Goal: Information Seeking & Learning: Check status

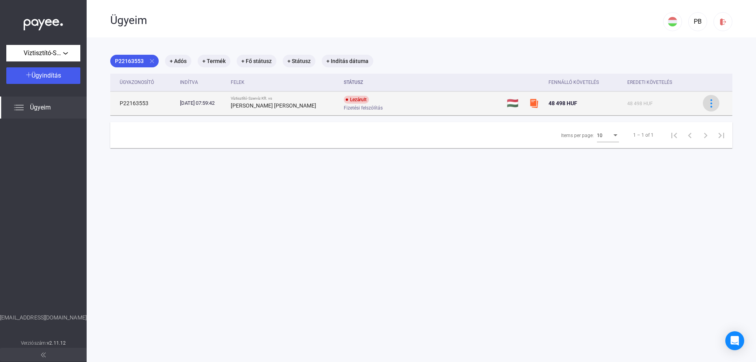
click at [714, 106] on img at bounding box center [711, 103] width 8 height 8
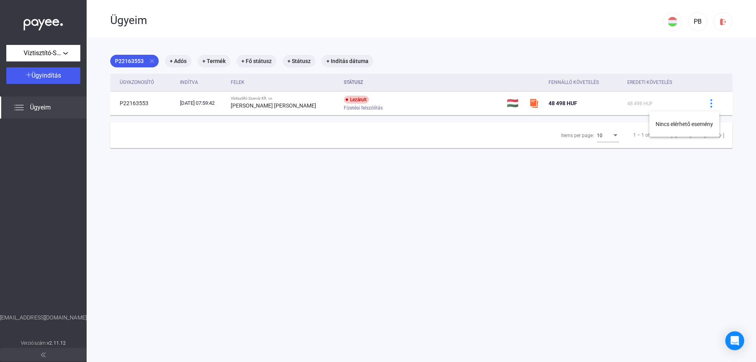
click at [579, 104] on div at bounding box center [378, 181] width 756 height 362
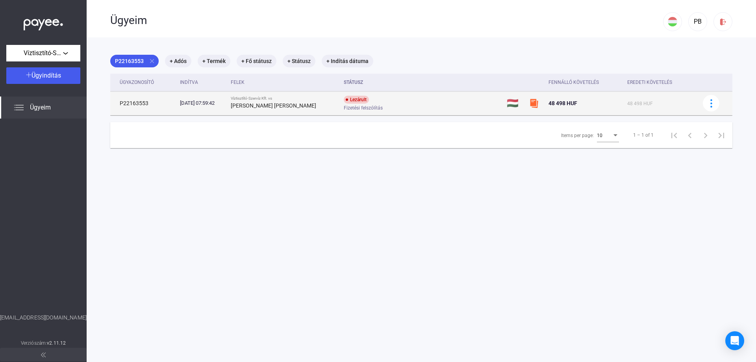
click at [549, 103] on span "48 498 HUF" at bounding box center [563, 103] width 29 height 6
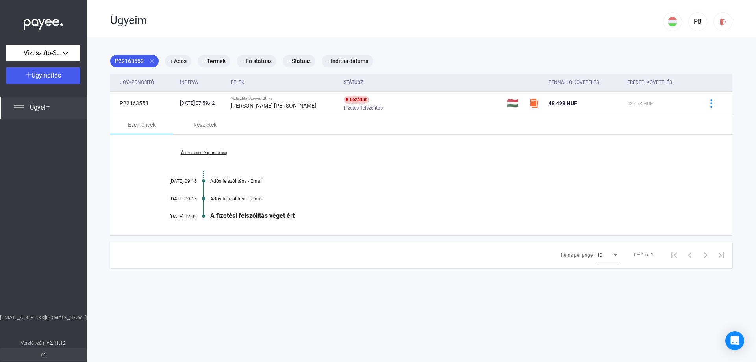
drag, startPoint x: 156, startPoint y: 215, endPoint x: 320, endPoint y: 218, distance: 164.7
click at [320, 218] on div "Összes esemény mutatása [DATE] 09:15 Adós felszólítása - Email [DATE] 09:15 Adó…" at bounding box center [421, 185] width 622 height 100
click at [323, 210] on div "Összes esemény mutatása [DATE] 09:15 Adós felszólítása - Email [DATE] 09:15 Adó…" at bounding box center [421, 185] width 622 height 100
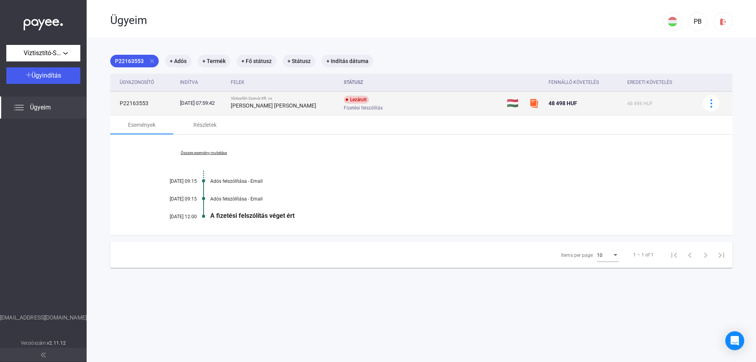
click at [552, 102] on span "48 498 HUF" at bounding box center [563, 103] width 29 height 6
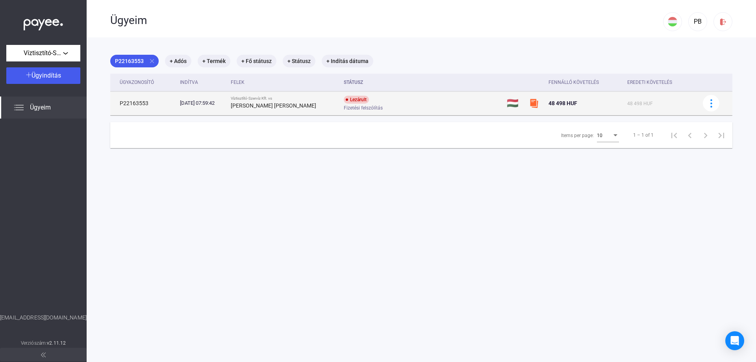
click at [554, 96] on td "48 498 HUF" at bounding box center [584, 103] width 79 height 24
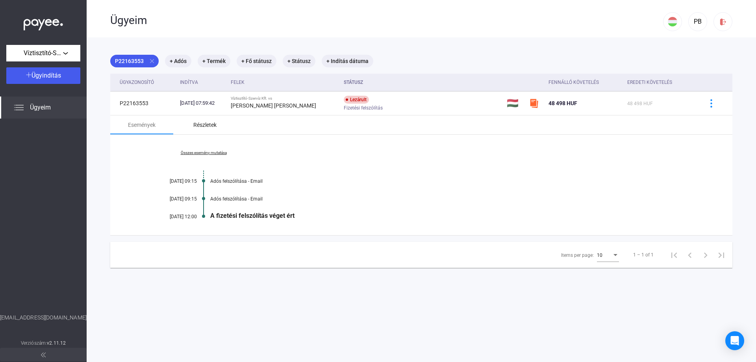
click at [208, 126] on div "Részletek" at bounding box center [204, 124] width 23 height 9
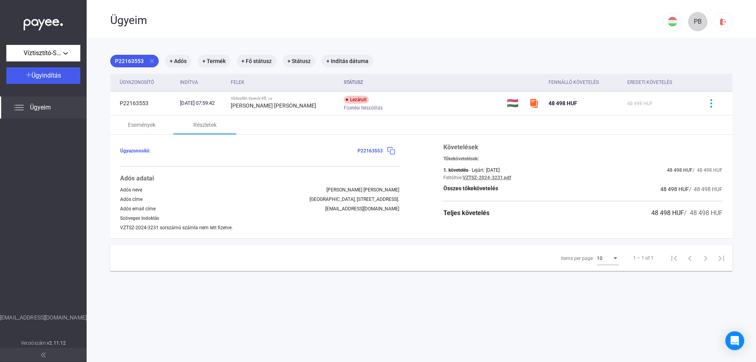
click at [701, 24] on div "PB" at bounding box center [697, 21] width 13 height 9
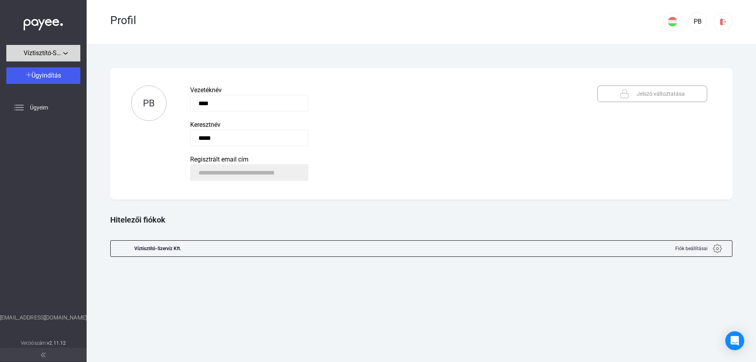
click at [51, 47] on button "Víztisztító-Szervíz Kft." at bounding box center [43, 53] width 74 height 17
click at [41, 70] on span "Víztisztító-Szervíz Kft." at bounding box center [40, 70] width 54 height 9
click at [36, 107] on span "Ügyeim" at bounding box center [39, 107] width 18 height 9
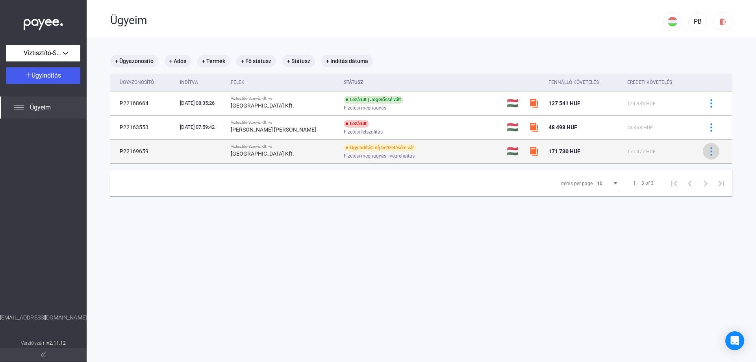
click at [709, 154] on img at bounding box center [711, 151] width 8 height 8
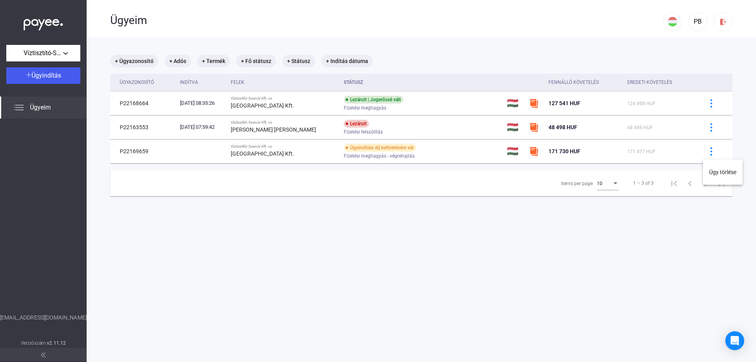
click at [295, 155] on div at bounding box center [378, 181] width 756 height 362
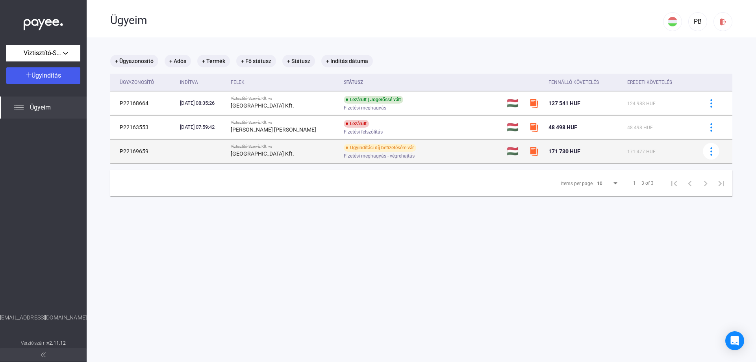
click at [137, 151] on td "P22169659" at bounding box center [143, 151] width 67 height 24
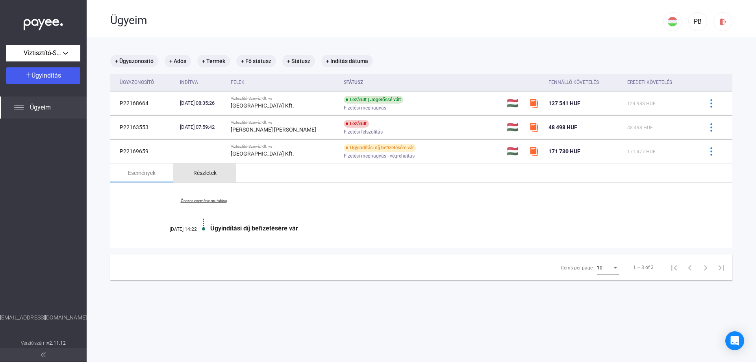
click at [205, 173] on div "Részletek" at bounding box center [204, 172] width 23 height 9
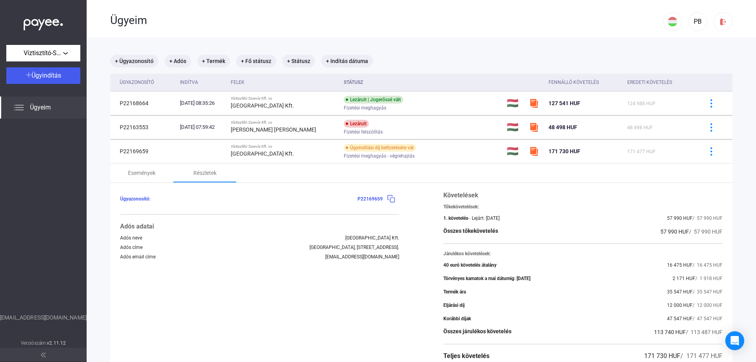
scroll to position [90, 0]
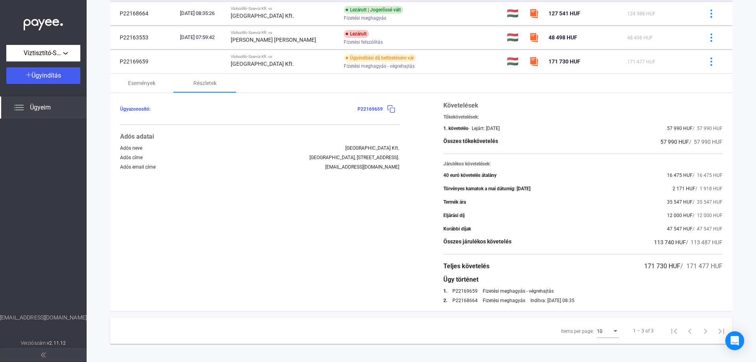
drag, startPoint x: 482, startPoint y: 290, endPoint x: 578, endPoint y: 289, distance: 96.1
click at [578, 289] on div "1. P22169659 Fizetési meghagyás - végrehajtás" at bounding box center [582, 291] width 279 height 6
copy div "Fizetési meghagyás - végrehajtás"
click at [503, 301] on div "Fizetési meghagyás" at bounding box center [504, 301] width 43 height 6
drag, startPoint x: 483, startPoint y: 290, endPoint x: 558, endPoint y: 293, distance: 74.9
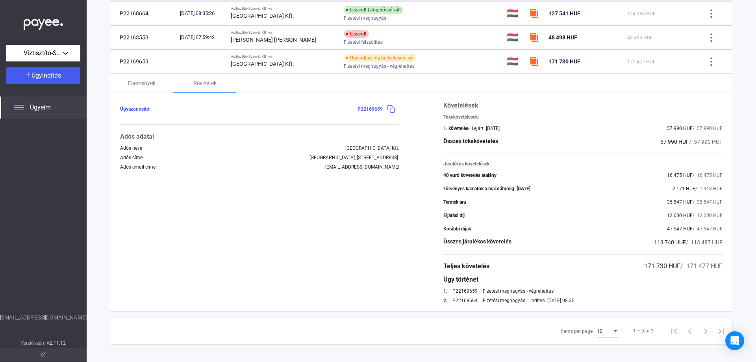
click at [558, 293] on div "1. P22169659 Fizetési meghagyás - végrehajtás" at bounding box center [582, 291] width 279 height 6
drag, startPoint x: 591, startPoint y: 299, endPoint x: 510, endPoint y: 301, distance: 81.5
click at [510, 301] on div "2. P22168664 Fizetési meghagyás Indítva: [DATE] 08:35" at bounding box center [582, 301] width 279 height 6
click at [504, 294] on div "Követelések Tőkekövetelések: 1. követelés - Lejárt: [DATE] 57 990 HUF / 57 990 …" at bounding box center [582, 202] width 279 height 202
drag, startPoint x: 482, startPoint y: 291, endPoint x: 560, endPoint y: 291, distance: 78.0
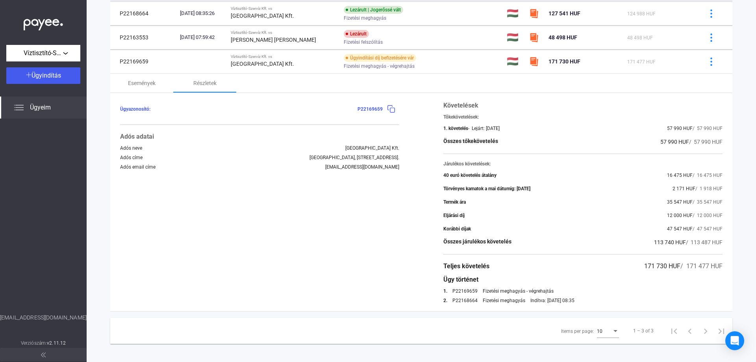
click at [560, 291] on div "1. P22169659 Fizetési meghagyás - végrehajtás" at bounding box center [582, 291] width 279 height 6
copy div "Fizetési meghagyás - végrehajtás"
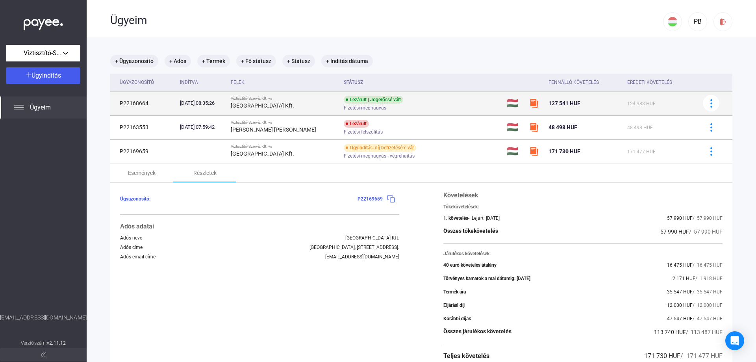
click at [397, 101] on div "Lezárult | Jogerőssé vált Fizetési meghagyás" at bounding box center [407, 103] width 126 height 15
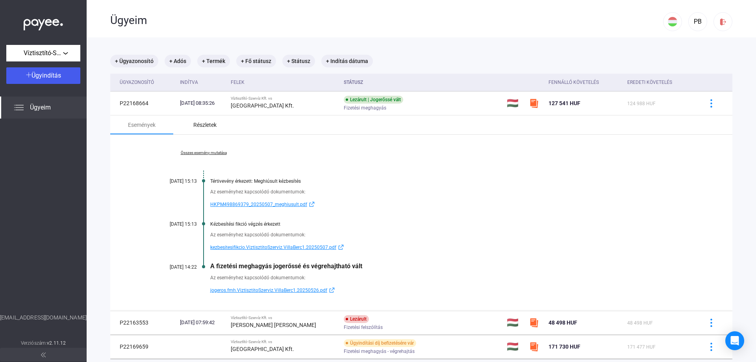
click at [200, 122] on div "Részletek" at bounding box center [204, 124] width 23 height 9
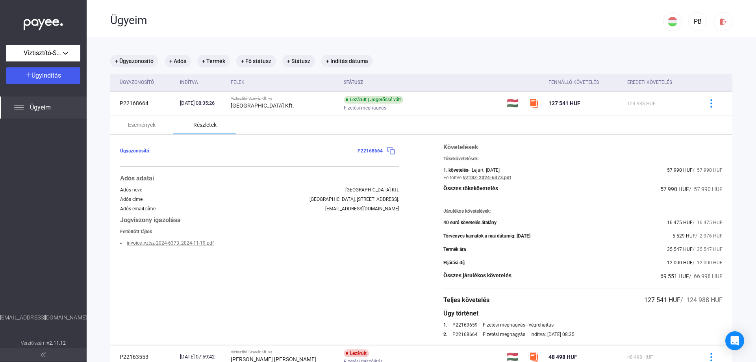
scroll to position [88, 0]
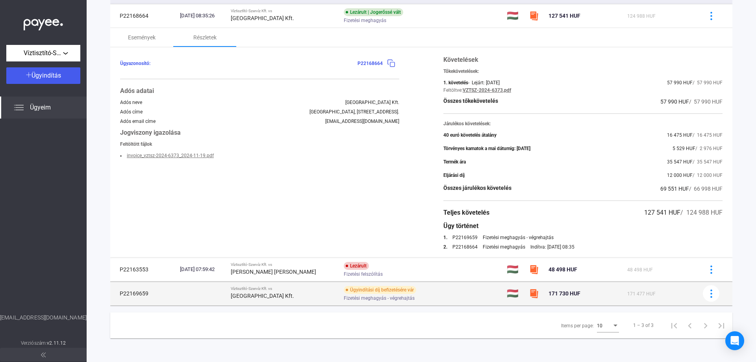
click at [450, 299] on td "Ügyindítási díj befizetésére vár Fizetési meghagyás - végrehajtás" at bounding box center [422, 294] width 163 height 24
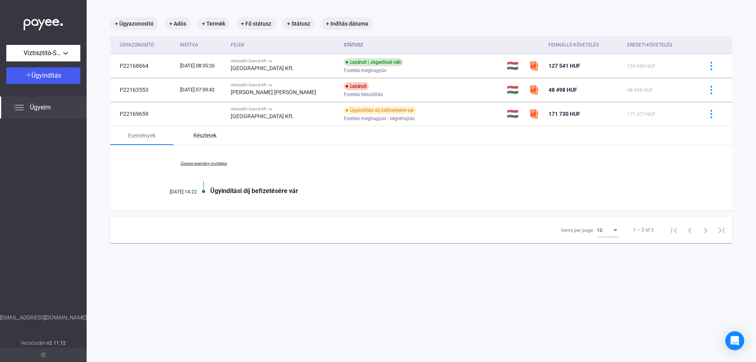
click at [206, 135] on div "Részletek" at bounding box center [204, 135] width 23 height 9
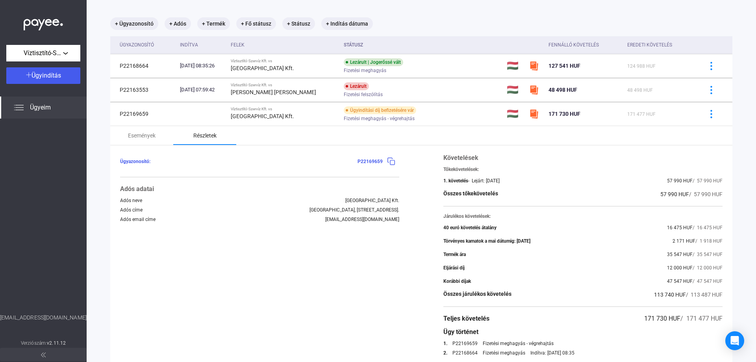
scroll to position [0, 0]
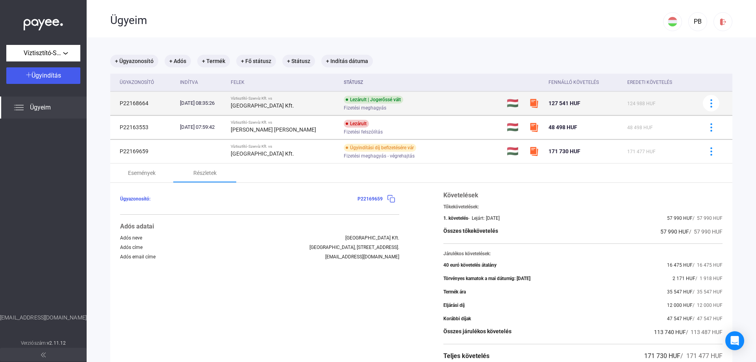
click at [404, 100] on div "Lezárult | Jogerőssé vált Fizetési meghagyás" at bounding box center [407, 103] width 126 height 15
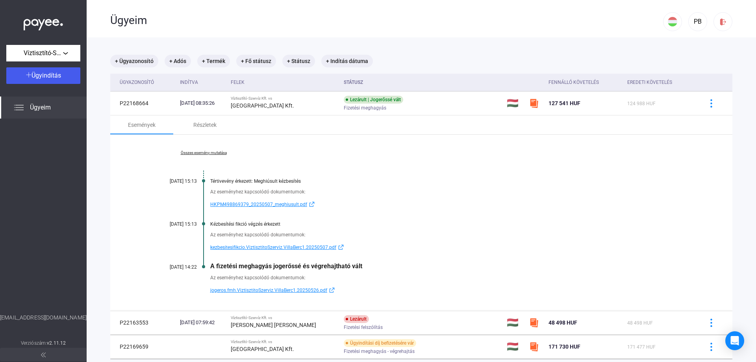
click at [231, 292] on span "jogeros.fmh.ViztisztitoSzerviz.VillaBerc1.20250526.pdf" at bounding box center [268, 290] width 117 height 9
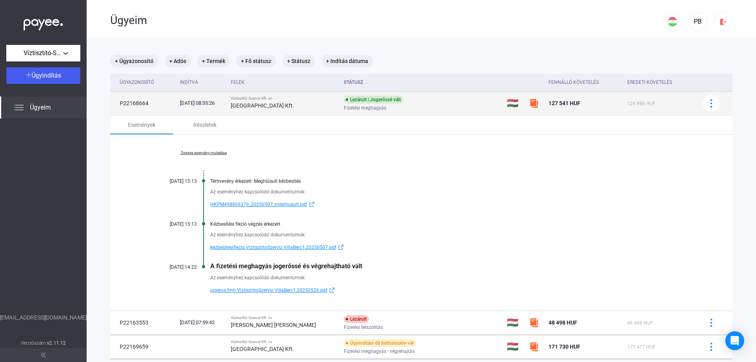
click at [428, 108] on div "Fizetési meghagyás" at bounding box center [407, 108] width 126 height 6
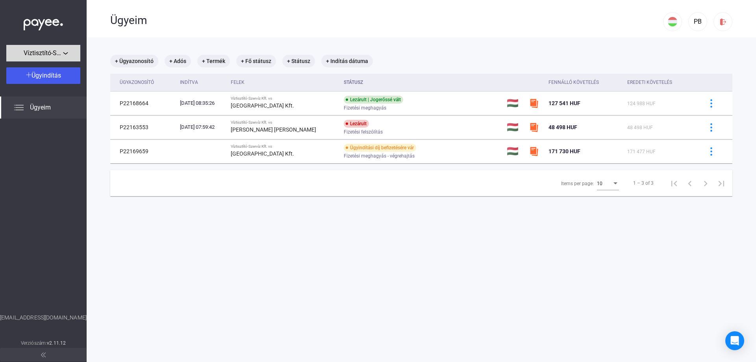
click at [43, 59] on button "Víztisztító-Szervíz Kft." at bounding box center [43, 53] width 74 height 17
click at [703, 43] on div at bounding box center [378, 181] width 756 height 362
click at [700, 22] on div "PB" at bounding box center [697, 21] width 13 height 9
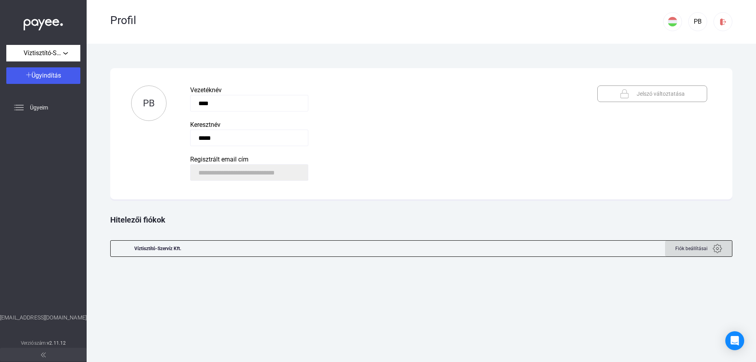
click at [713, 249] on img at bounding box center [717, 248] width 9 height 9
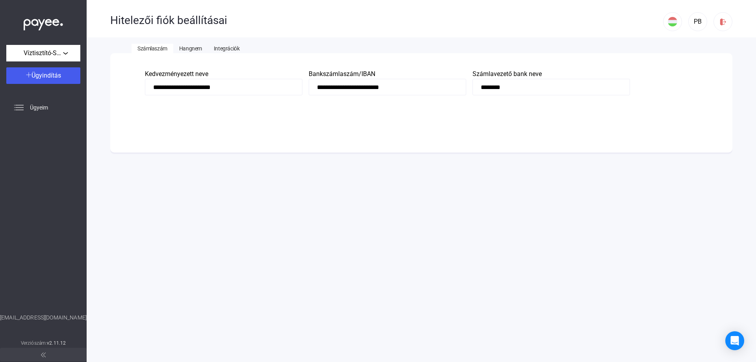
click at [187, 49] on span "Hangnem" at bounding box center [190, 48] width 23 height 6
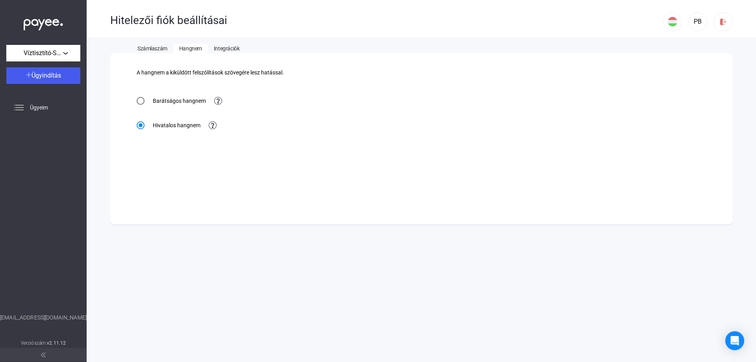
click at [224, 49] on span "Integrációk" at bounding box center [227, 48] width 26 height 6
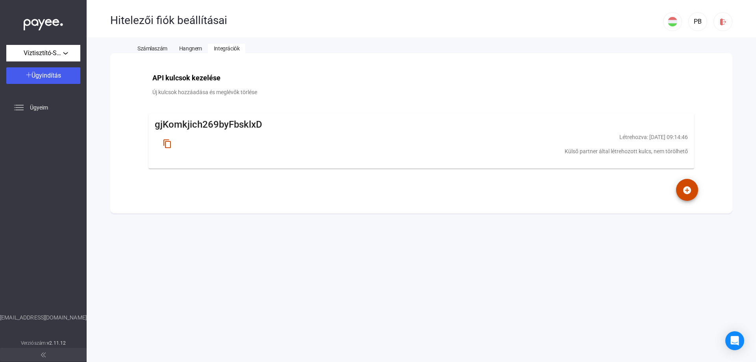
click at [154, 45] on button "Számlaszám" at bounding box center [153, 48] width 42 height 9
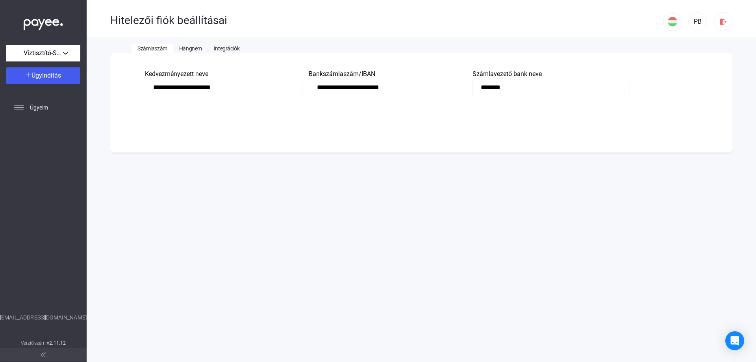
click at [46, 320] on div "[EMAIL_ADDRESS][DOMAIN_NAME]" at bounding box center [43, 325] width 87 height 25
click at [43, 354] on img at bounding box center [43, 354] width 5 height 5
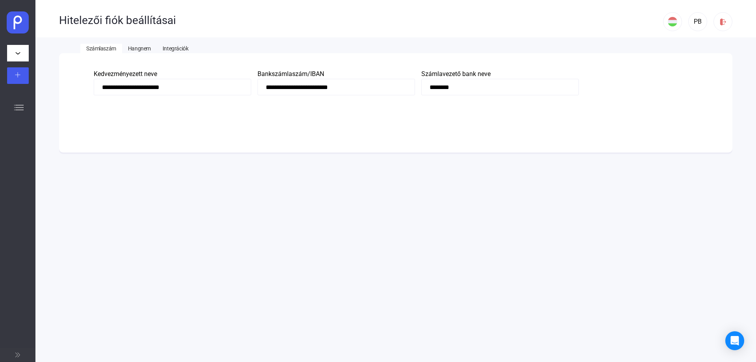
click at [24, 354] on button at bounding box center [17, 354] width 35 height 13
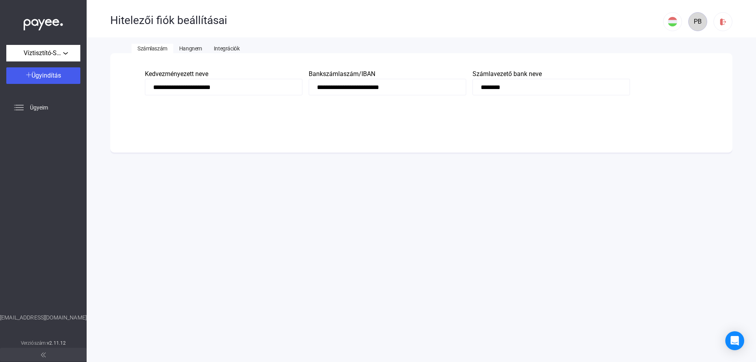
click at [698, 21] on div "PB" at bounding box center [697, 21] width 13 height 9
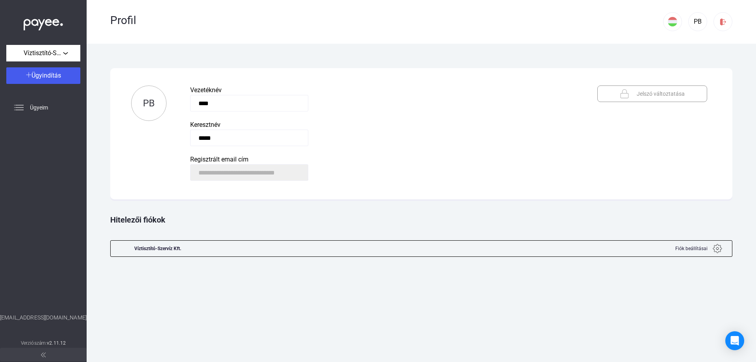
click at [43, 22] on img at bounding box center [43, 23] width 39 height 16
